Goal: Task Accomplishment & Management: Use online tool/utility

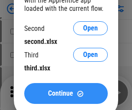
click at [66, 93] on span "Continue" at bounding box center [60, 93] width 25 height 7
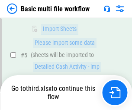
scroll to position [240, 0]
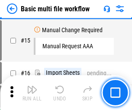
click at [32, 92] on img "button" at bounding box center [32, 89] width 10 height 10
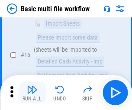
click at [32, 92] on img "button" at bounding box center [32, 89] width 10 height 10
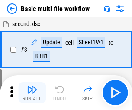
click at [32, 92] on img "button" at bounding box center [32, 89] width 10 height 10
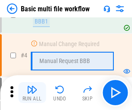
click at [32, 92] on img "button" at bounding box center [32, 89] width 10 height 10
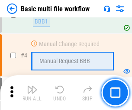
scroll to position [92, 0]
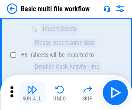
click at [32, 92] on img "button" at bounding box center [32, 89] width 10 height 10
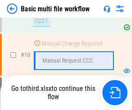
scroll to position [407, 0]
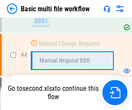
scroll to position [92, 0]
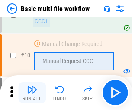
click at [32, 92] on img "button" at bounding box center [32, 89] width 10 height 10
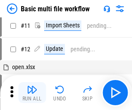
click at [32, 92] on img "button" at bounding box center [32, 89] width 10 height 10
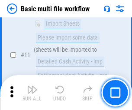
scroll to position [407, 0]
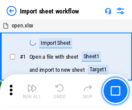
scroll to position [3, 0]
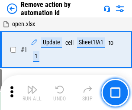
scroll to position [32, 0]
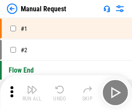
click at [32, 92] on img "button" at bounding box center [32, 89] width 10 height 10
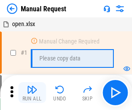
click at [32, 92] on img "button" at bounding box center [32, 89] width 10 height 10
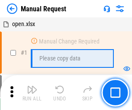
scroll to position [30, 0]
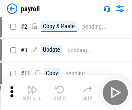
click at [32, 92] on img "button" at bounding box center [32, 89] width 10 height 10
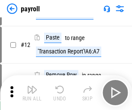
scroll to position [63, 0]
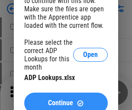
click at [66, 99] on span "Continue" at bounding box center [60, 102] width 25 height 7
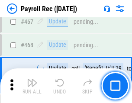
scroll to position [4626, 0]
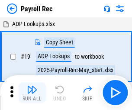
click at [32, 92] on img "button" at bounding box center [32, 89] width 10 height 10
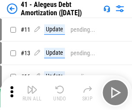
click at [32, 92] on img "button" at bounding box center [32, 89] width 10 height 10
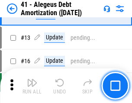
scroll to position [107, 0]
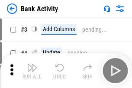
click at [32, 71] on img "button" at bounding box center [32, 67] width 10 height 10
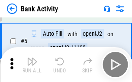
scroll to position [46, 0]
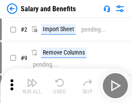
click at [32, 86] on img "button" at bounding box center [32, 83] width 10 height 10
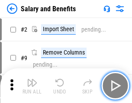
scroll to position [12, 0]
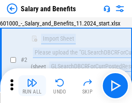
click at [32, 86] on img "button" at bounding box center [32, 83] width 10 height 10
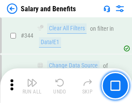
scroll to position [4064, 0]
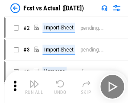
scroll to position [11, 0]
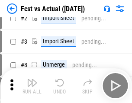
click at [32, 86] on img "button" at bounding box center [32, 83] width 10 height 10
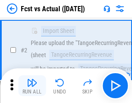
click at [32, 86] on img "button" at bounding box center [32, 83] width 10 height 10
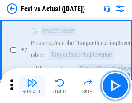
scroll to position [81, 0]
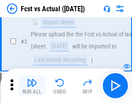
click at [32, 86] on img "button" at bounding box center [32, 83] width 10 height 10
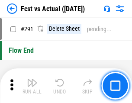
scroll to position [4108, 0]
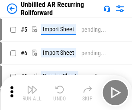
click at [32, 86] on img "button" at bounding box center [32, 89] width 10 height 10
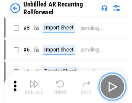
scroll to position [19, 0]
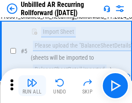
click at [32, 86] on img "button" at bounding box center [32, 83] width 10 height 10
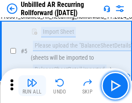
scroll to position [82, 0]
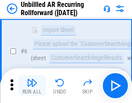
click at [32, 86] on img "button" at bounding box center [32, 83] width 10 height 10
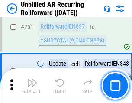
scroll to position [2948, 0]
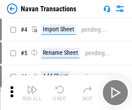
click at [32, 86] on img "button" at bounding box center [32, 89] width 10 height 10
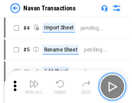
scroll to position [14, 0]
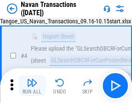
click at [32, 86] on img "button" at bounding box center [32, 83] width 10 height 10
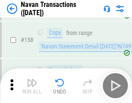
scroll to position [2814, 0]
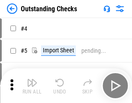
click at [32, 86] on img "button" at bounding box center [32, 83] width 10 height 10
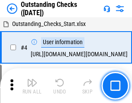
scroll to position [36, 0]
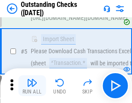
click at [32, 86] on img "button" at bounding box center [32, 83] width 10 height 10
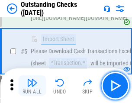
scroll to position [91, 0]
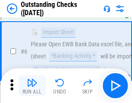
click at [32, 86] on img "button" at bounding box center [32, 83] width 10 height 10
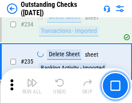
scroll to position [2636, 0]
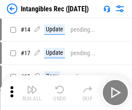
click at [32, 92] on img "button" at bounding box center [32, 89] width 10 height 10
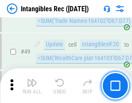
scroll to position [338, 0]
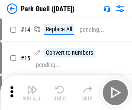
click at [32, 86] on img "button" at bounding box center [32, 89] width 10 height 10
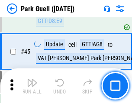
scroll to position [1085, 0]
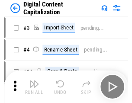
scroll to position [19, 0]
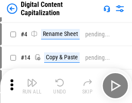
click at [32, 86] on img "button" at bounding box center [32, 83] width 10 height 10
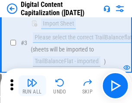
click at [32, 86] on img "button" at bounding box center [32, 83] width 10 height 10
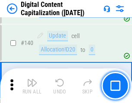
scroll to position [914, 0]
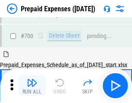
click at [32, 86] on img "button" at bounding box center [32, 83] width 10 height 10
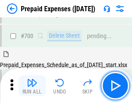
scroll to position [2335, 0]
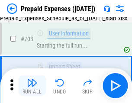
click at [32, 86] on img "button" at bounding box center [32, 83] width 10 height 10
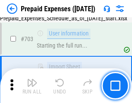
scroll to position [2387, 0]
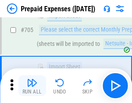
click at [32, 86] on img "button" at bounding box center [32, 83] width 10 height 10
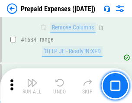
scroll to position [8451, 0]
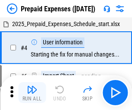
click at [32, 92] on img "button" at bounding box center [32, 89] width 10 height 10
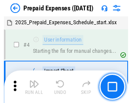
scroll to position [38, 0]
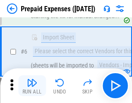
click at [32, 86] on img "button" at bounding box center [32, 83] width 10 height 10
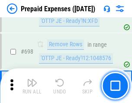
scroll to position [3023, 0]
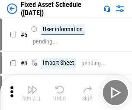
click at [32, 92] on img "button" at bounding box center [32, 89] width 10 height 10
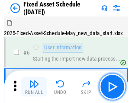
scroll to position [47, 0]
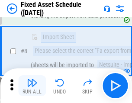
click at [32, 86] on img "button" at bounding box center [32, 83] width 10 height 10
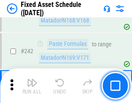
scroll to position [2689, 0]
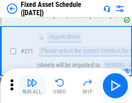
click at [32, 86] on img "button" at bounding box center [32, 83] width 10 height 10
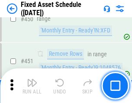
scroll to position [3880, 0]
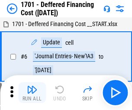
click at [32, 92] on img "button" at bounding box center [32, 89] width 10 height 10
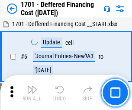
scroll to position [104, 0]
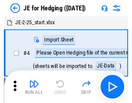
scroll to position [1, 0]
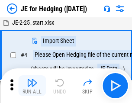
click at [32, 86] on img "button" at bounding box center [32, 83] width 10 height 10
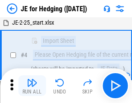
click at [32, 86] on img "button" at bounding box center [32, 83] width 10 height 10
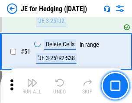
scroll to position [562, 0]
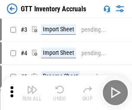
click at [32, 86] on img "button" at bounding box center [32, 89] width 10 height 10
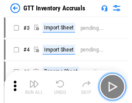
scroll to position [1, 0]
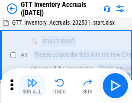
click at [32, 86] on img "button" at bounding box center [32, 83] width 10 height 10
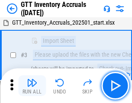
scroll to position [56, 0]
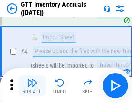
click at [32, 86] on img "button" at bounding box center [32, 83] width 10 height 10
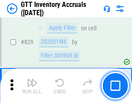
scroll to position [6589, 0]
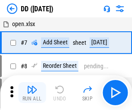
click at [32, 92] on img "button" at bounding box center [32, 89] width 10 height 10
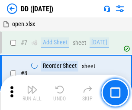
scroll to position [84, 0]
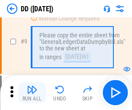
click at [32, 92] on img "button" at bounding box center [32, 89] width 10 height 10
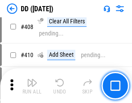
scroll to position [3884, 0]
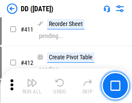
click at [32, 86] on img "button" at bounding box center [32, 83] width 10 height 10
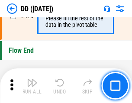
scroll to position [4154, 0]
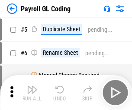
click at [32, 92] on img "button" at bounding box center [32, 89] width 10 height 10
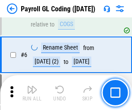
scroll to position [104, 0]
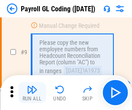
click at [32, 92] on img "button" at bounding box center [32, 89] width 10 height 10
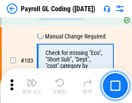
scroll to position [2036, 0]
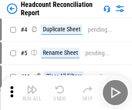
click at [32, 92] on img "button" at bounding box center [32, 89] width 10 height 10
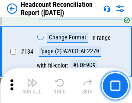
scroll to position [1043, 0]
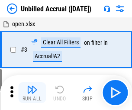
click at [32, 92] on img "button" at bounding box center [32, 89] width 10 height 10
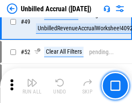
scroll to position [787, 0]
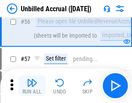
click at [32, 86] on img "button" at bounding box center [32, 83] width 10 height 10
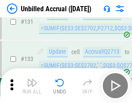
scroll to position [2585, 0]
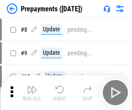
click at [32, 92] on img "button" at bounding box center [32, 89] width 10 height 10
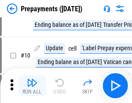
scroll to position [54, 0]
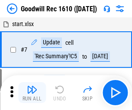
click at [32, 92] on img "button" at bounding box center [32, 89] width 10 height 10
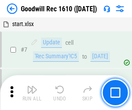
scroll to position [148, 0]
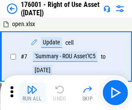
click at [32, 92] on img "button" at bounding box center [32, 89] width 10 height 10
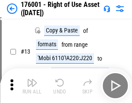
scroll to position [56, 0]
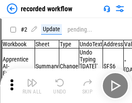
click at [32, 86] on img "button" at bounding box center [32, 83] width 10 height 10
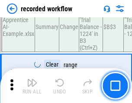
scroll to position [2713, 0]
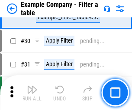
scroll to position [794, 0]
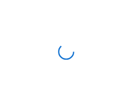
scroll to position [13, 0]
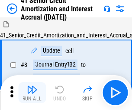
click at [32, 86] on img "button" at bounding box center [32, 89] width 10 height 10
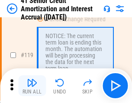
click at [32, 86] on img "button" at bounding box center [32, 83] width 10 height 10
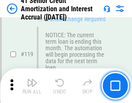
scroll to position [819, 0]
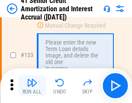
click at [32, 86] on img "button" at bounding box center [32, 83] width 10 height 10
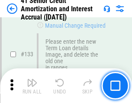
scroll to position [907, 0]
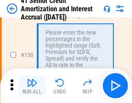
click at [32, 86] on img "button" at bounding box center [32, 83] width 10 height 10
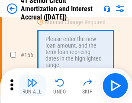
click at [32, 86] on img "button" at bounding box center [32, 83] width 10 height 10
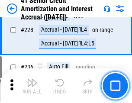
scroll to position [1944, 0]
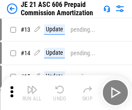
click at [32, 86] on img "button" at bounding box center [32, 89] width 10 height 10
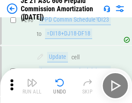
scroll to position [1597, 0]
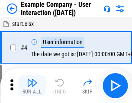
click at [32, 86] on img "button" at bounding box center [32, 83] width 10 height 10
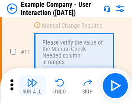
click at [32, 86] on img "button" at bounding box center [32, 83] width 10 height 10
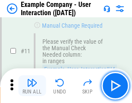
scroll to position [188, 0]
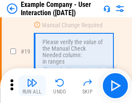
click at [32, 86] on img "button" at bounding box center [32, 83] width 10 height 10
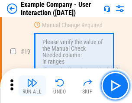
click at [32, 86] on img "button" at bounding box center [32, 83] width 10 height 10
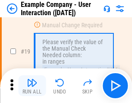
click at [32, 86] on img "button" at bounding box center [32, 83] width 10 height 10
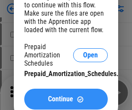
click at [66, 99] on span "Continue" at bounding box center [60, 98] width 25 height 7
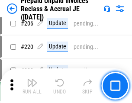
scroll to position [1125, 0]
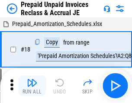
click at [32, 86] on img "button" at bounding box center [32, 83] width 10 height 10
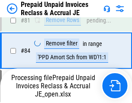
scroll to position [582, 0]
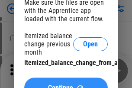
click at [66, 85] on span "Continue" at bounding box center [60, 88] width 25 height 7
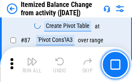
scroll to position [849, 0]
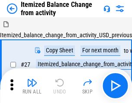
scroll to position [13, 0]
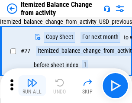
click at [32, 86] on img "button" at bounding box center [32, 83] width 10 height 10
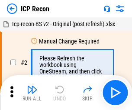
scroll to position [4, 0]
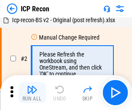
click at [32, 92] on img "button" at bounding box center [32, 89] width 10 height 10
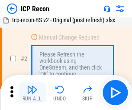
click at [32, 92] on img "button" at bounding box center [32, 89] width 10 height 10
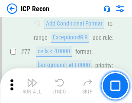
scroll to position [780, 0]
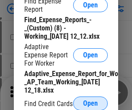
click at [91, 103] on span "Open" at bounding box center [90, 103] width 15 height 7
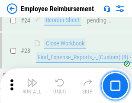
scroll to position [406, 0]
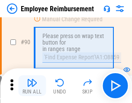
click at [32, 86] on img "button" at bounding box center [32, 83] width 10 height 10
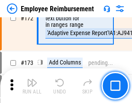
click at [32, 86] on img "button" at bounding box center [32, 83] width 10 height 10
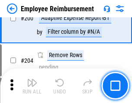
scroll to position [2196, 0]
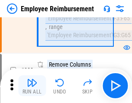
click at [32, 86] on img "button" at bounding box center [32, 83] width 10 height 10
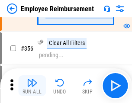
click at [32, 86] on img "button" at bounding box center [32, 83] width 10 height 10
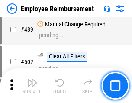
scroll to position [5517, 0]
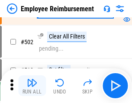
click at [32, 86] on img "button" at bounding box center [32, 83] width 10 height 10
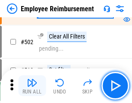
click at [32, 86] on img "button" at bounding box center [32, 83] width 10 height 10
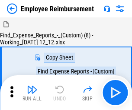
scroll to position [30, 0]
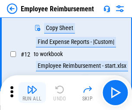
click at [32, 92] on img "button" at bounding box center [32, 89] width 10 height 10
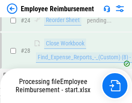
scroll to position [406, 0]
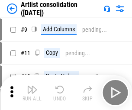
click at [32, 92] on img "button" at bounding box center [32, 89] width 10 height 10
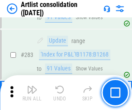
scroll to position [3590, 0]
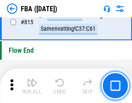
scroll to position [7770, 0]
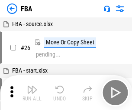
scroll to position [9, 0]
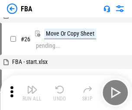
click at [32, 92] on img "button" at bounding box center [32, 89] width 10 height 10
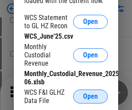
click at [91, 96] on span "Open" at bounding box center [90, 96] width 15 height 7
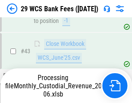
scroll to position [355, 0]
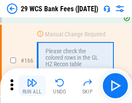
click at [32, 86] on img "button" at bounding box center [32, 83] width 10 height 10
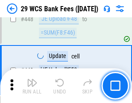
scroll to position [4203, 0]
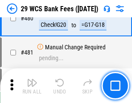
click at [32, 86] on img "button" at bounding box center [32, 83] width 10 height 10
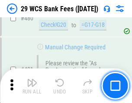
scroll to position [4476, 0]
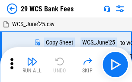
scroll to position [16, 0]
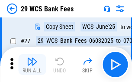
click at [32, 64] on img "button" at bounding box center [32, 61] width 10 height 10
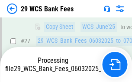
scroll to position [140, 0]
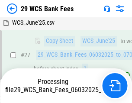
scroll to position [173, 0]
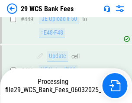
scroll to position [4275, 0]
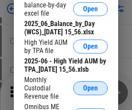
click at [91, 92] on span "Open" at bounding box center [90, 88] width 15 height 7
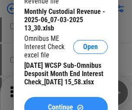
click at [66, 104] on span "Continue" at bounding box center [60, 107] width 25 height 7
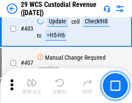
scroll to position [4020, 0]
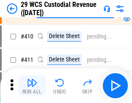
click at [32, 86] on img "button" at bounding box center [32, 83] width 10 height 10
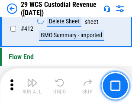
scroll to position [4145, 0]
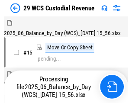
scroll to position [21, 0]
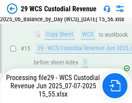
scroll to position [197, 0]
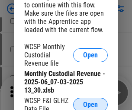
click at [91, 103] on span "Open" at bounding box center [90, 104] width 15 height 7
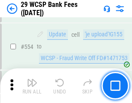
scroll to position [3924, 0]
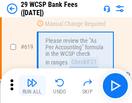
click at [32, 86] on img "button" at bounding box center [32, 83] width 10 height 10
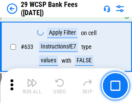
scroll to position [5003, 0]
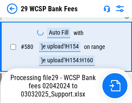
scroll to position [4537, 0]
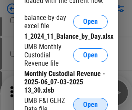
click at [91, 103] on span "Open" at bounding box center [90, 104] width 15 height 7
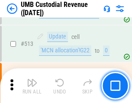
scroll to position [4198, 0]
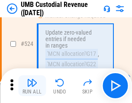
click at [32, 86] on img "button" at bounding box center [32, 83] width 10 height 10
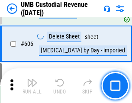
scroll to position [5010, 0]
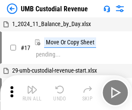
scroll to position [7, 0]
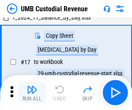
click at [32, 92] on img "button" at bounding box center [32, 89] width 10 height 10
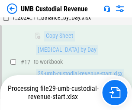
scroll to position [171, 0]
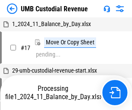
scroll to position [7, 0]
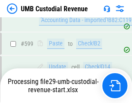
scroll to position [4953, 0]
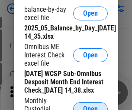
click at [91, 105] on span "Open" at bounding box center [90, 108] width 15 height 7
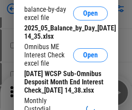
scroll to position [165, 0]
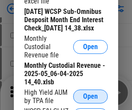
click at [91, 100] on span "Open" at bounding box center [90, 96] width 15 height 7
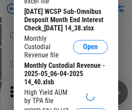
scroll to position [167, 0]
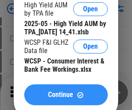
click at [66, 98] on span "Continue" at bounding box center [60, 94] width 25 height 7
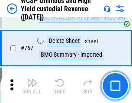
scroll to position [7073, 0]
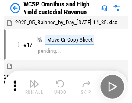
scroll to position [5, 0]
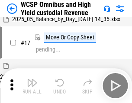
click at [32, 86] on img "button" at bounding box center [32, 83] width 10 height 10
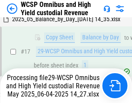
scroll to position [181, 0]
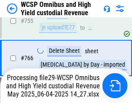
scroll to position [7053, 0]
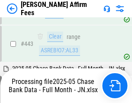
scroll to position [2266, 0]
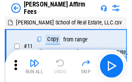
scroll to position [9, 0]
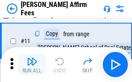
click at [32, 64] on img "button" at bounding box center [32, 61] width 10 height 10
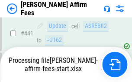
scroll to position [2276, 0]
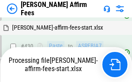
scroll to position [2007, 0]
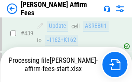
scroll to position [2276, 0]
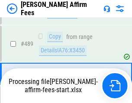
scroll to position [2266, 0]
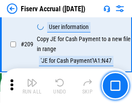
scroll to position [2696, 0]
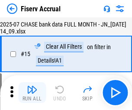
click at [32, 92] on img "button" at bounding box center [32, 89] width 10 height 10
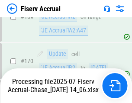
scroll to position [2340, 0]
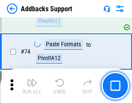
scroll to position [632, 0]
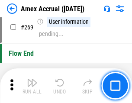
scroll to position [2434, 0]
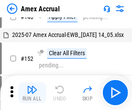
click at [32, 92] on img "button" at bounding box center [32, 89] width 10 height 10
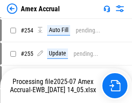
scroll to position [2532, 0]
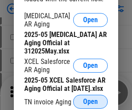
click at [91, 99] on span "Open" at bounding box center [90, 101] width 15 height 7
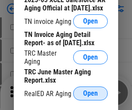
click at [91, 91] on span "Open" at bounding box center [90, 93] width 15 height 7
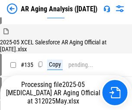
scroll to position [331, 0]
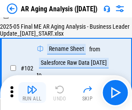
click at [32, 92] on img "button" at bounding box center [32, 89] width 10 height 10
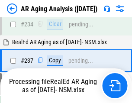
scroll to position [1345, 0]
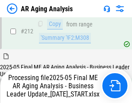
scroll to position [1335, 0]
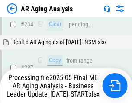
scroll to position [1372, 0]
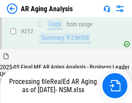
scroll to position [1298, 0]
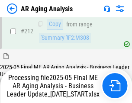
scroll to position [1305, 0]
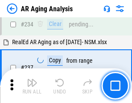
scroll to position [1335, 0]
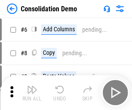
click at [32, 92] on img "button" at bounding box center [32, 89] width 10 height 10
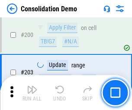
scroll to position [2722, 0]
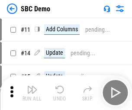
click at [32, 92] on img "button" at bounding box center [32, 89] width 10 height 10
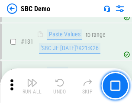
scroll to position [1529, 0]
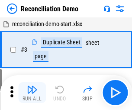
click at [32, 92] on img "button" at bounding box center [32, 89] width 10 height 10
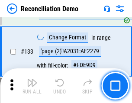
scroll to position [1031, 0]
